Goal: Information Seeking & Learning: Learn about a topic

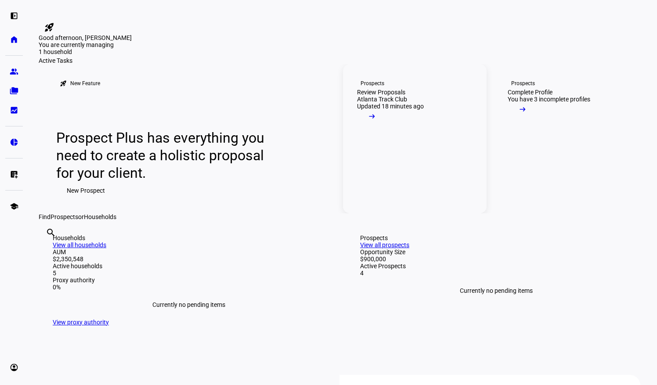
click at [443, 213] on link "Prospects Review Proposals Atlanta Track Club Updated 18 minutes ago arrow_righ…" at bounding box center [415, 138] width 144 height 149
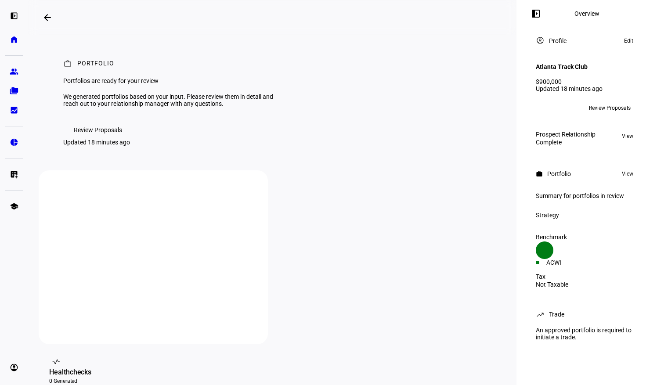
click at [121, 139] on span "Review Proposals" at bounding box center [98, 130] width 48 height 18
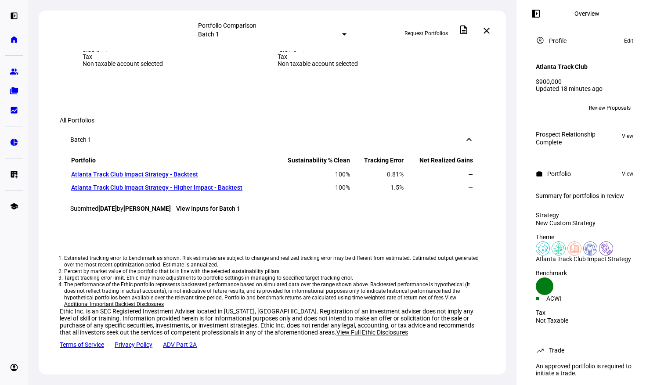
scroll to position [814, 0]
click at [173, 50] on span "View details" at bounding box center [159, 42] width 29 height 13
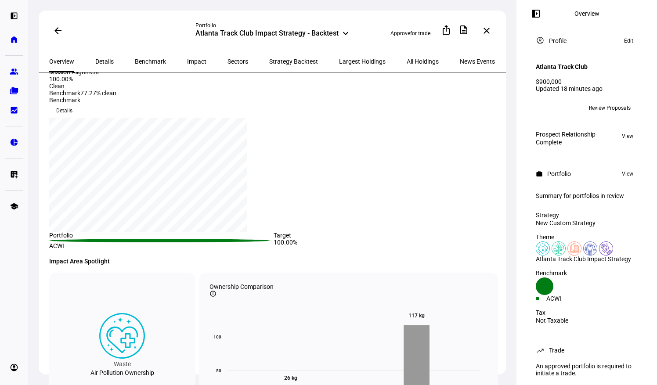
scroll to position [33, 0]
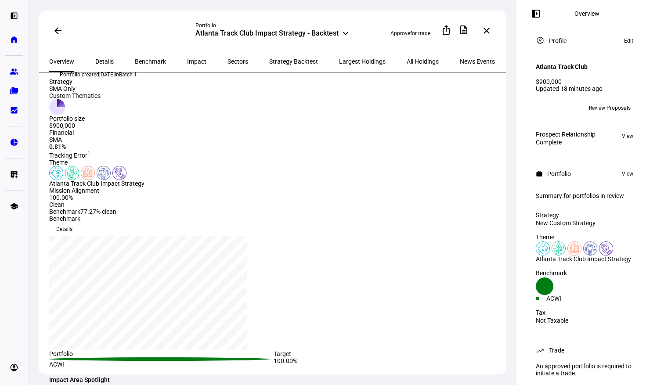
click at [63, 180] on img at bounding box center [56, 173] width 14 height 14
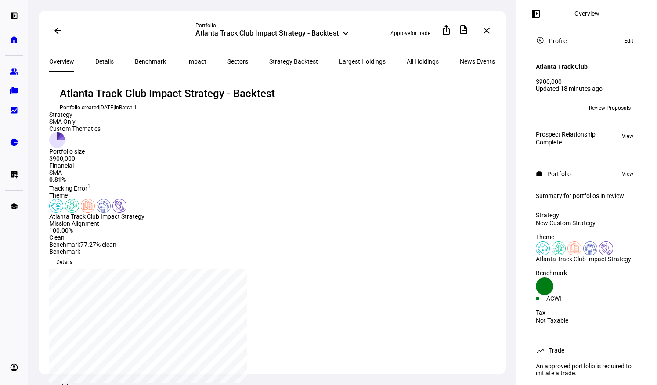
click at [99, 58] on span "Details" at bounding box center [104, 61] width 18 height 6
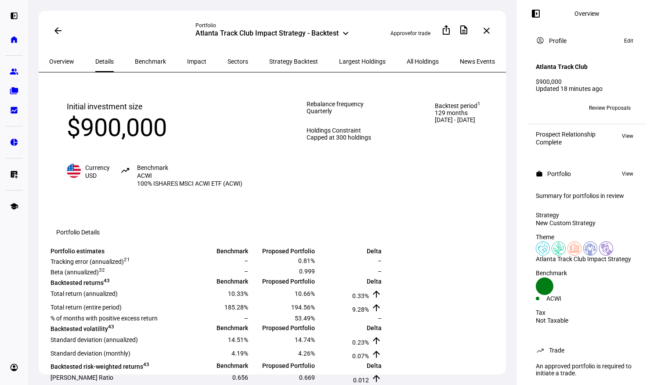
click at [187, 58] on span "Impact" at bounding box center [196, 61] width 19 height 6
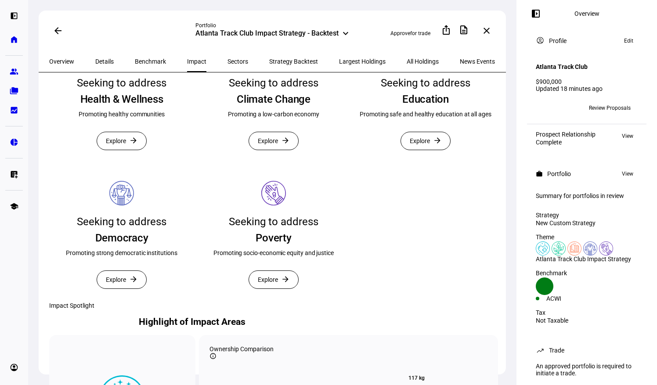
scroll to position [206, 0]
click at [125, 149] on span "Explore" at bounding box center [116, 141] width 20 height 18
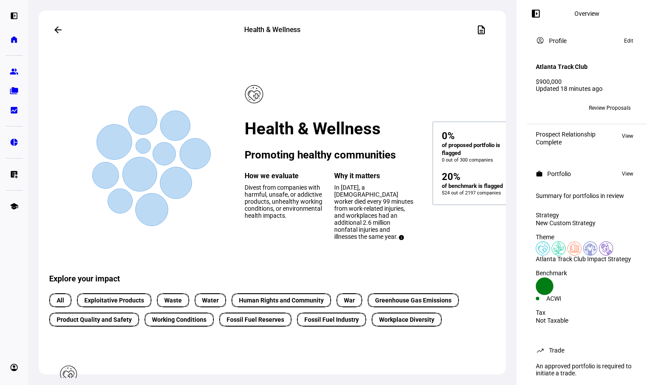
click at [57, 31] on mat-icon "arrow_back" at bounding box center [58, 30] width 11 height 11
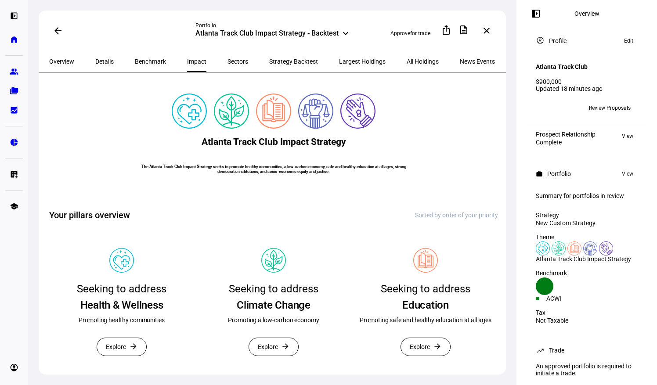
click at [227, 63] on span "Sectors" at bounding box center [237, 61] width 21 height 6
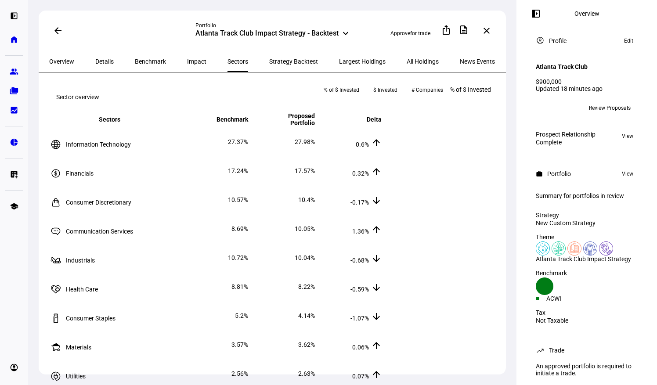
click at [187, 61] on span "Impact" at bounding box center [196, 61] width 19 height 6
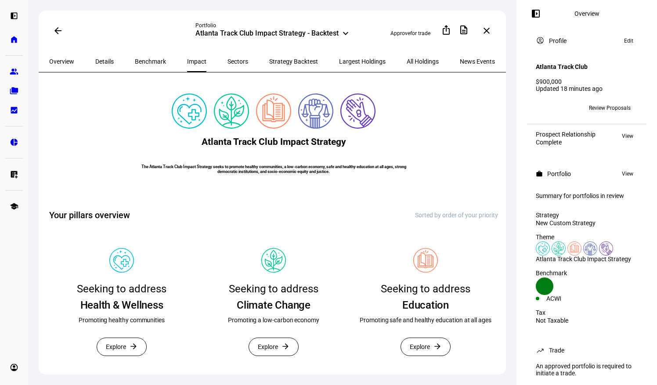
click at [59, 60] on span "Overview" at bounding box center [61, 61] width 25 height 6
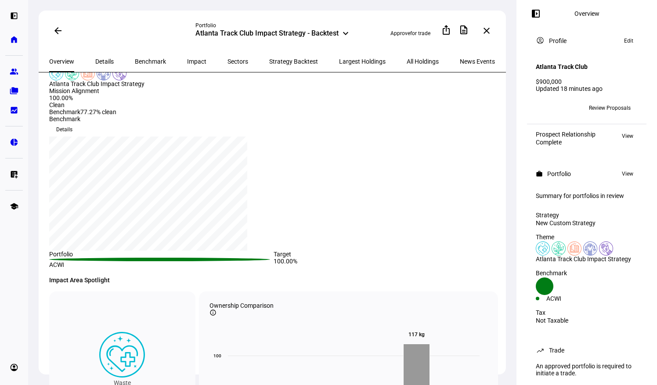
scroll to position [133, 0]
click at [20, 205] on link "school Education Hub" at bounding box center [14, 206] width 18 height 18
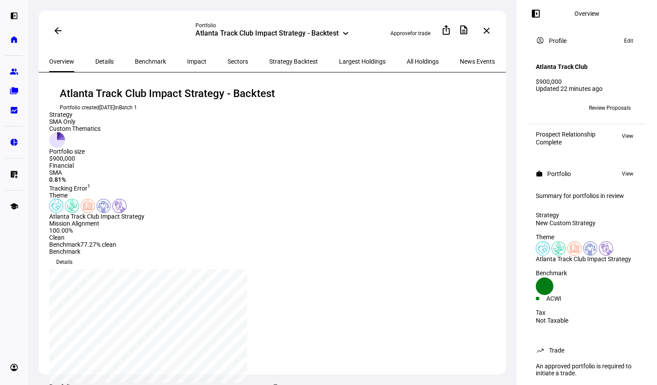
click at [460, 56] on span "News Events" at bounding box center [477, 61] width 35 height 21
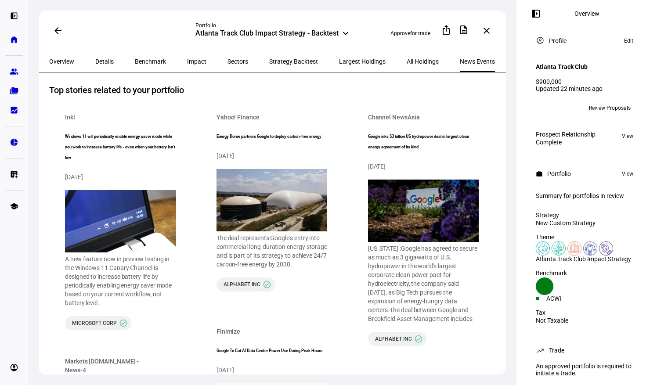
click at [58, 55] on span "Overview" at bounding box center [61, 61] width 25 height 21
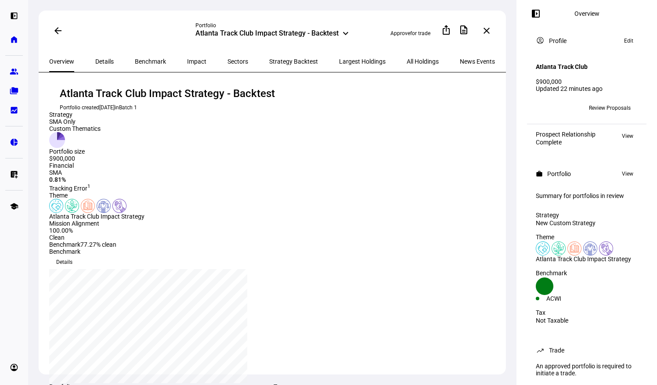
click at [187, 60] on span "Impact" at bounding box center [196, 61] width 19 height 6
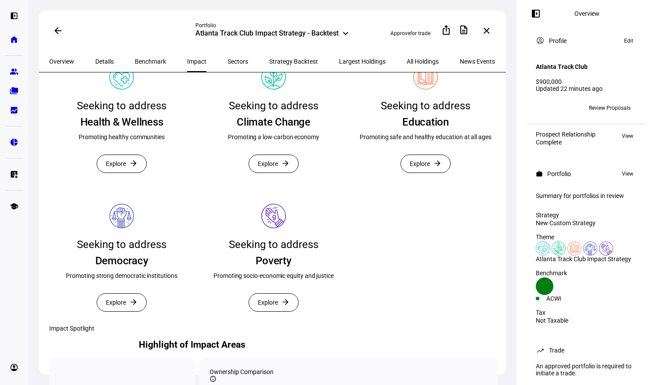
scroll to position [185, 0]
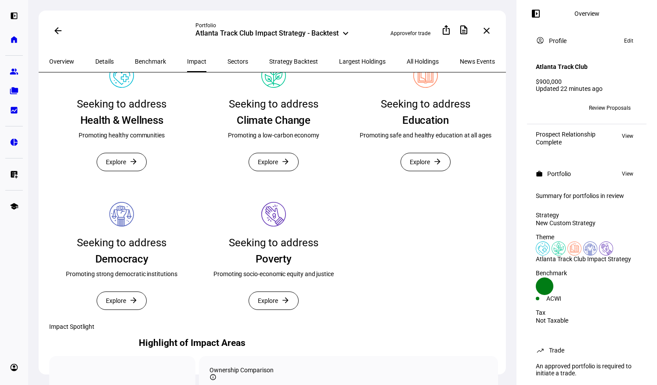
click at [227, 60] on span "Sectors" at bounding box center [237, 61] width 21 height 6
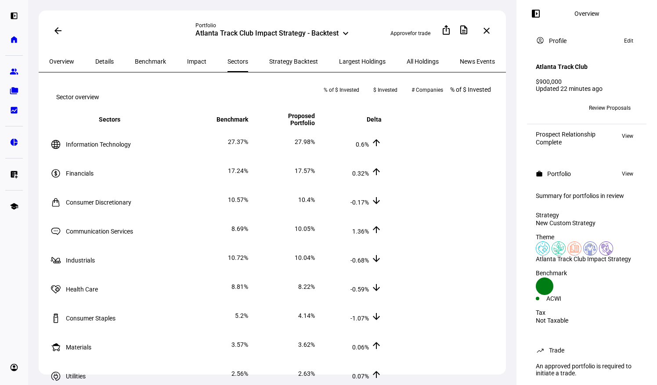
click at [269, 53] on span "Strategy Backtest" at bounding box center [293, 61] width 49 height 21
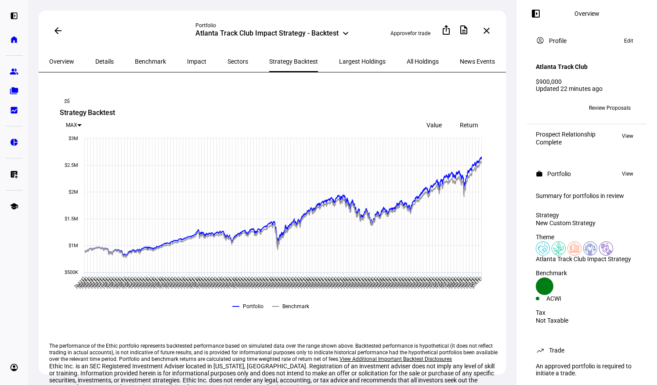
click at [339, 58] on span "Largest Holdings" at bounding box center [362, 61] width 47 height 6
